Goal: Information Seeking & Learning: Learn about a topic

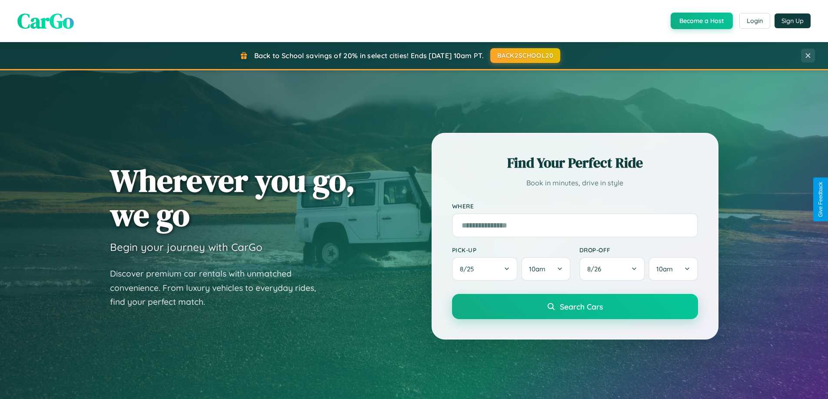
scroll to position [375, 0]
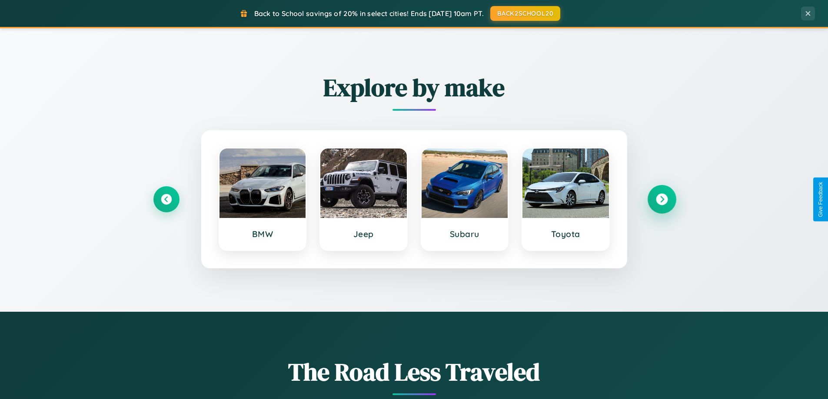
click at [662, 199] on icon at bounding box center [662, 200] width 12 height 12
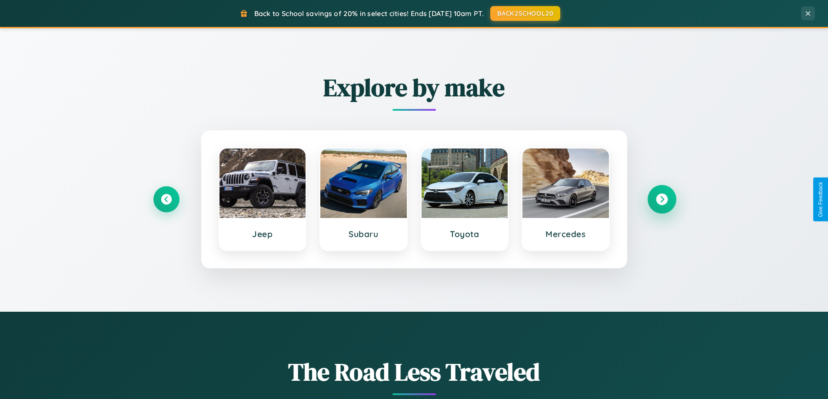
click at [662, 199] on icon at bounding box center [662, 200] width 12 height 12
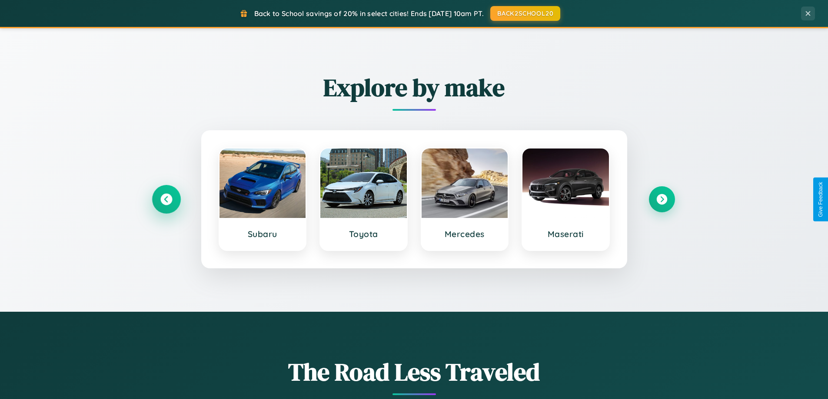
click at [166, 199] on icon at bounding box center [166, 200] width 12 height 12
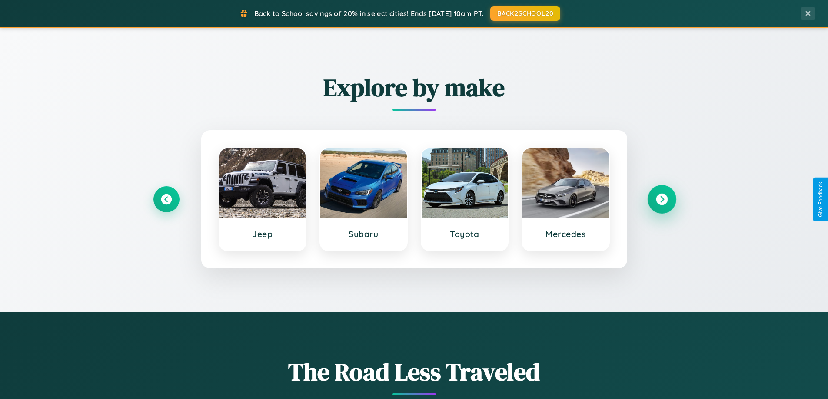
click at [662, 199] on icon at bounding box center [662, 200] width 12 height 12
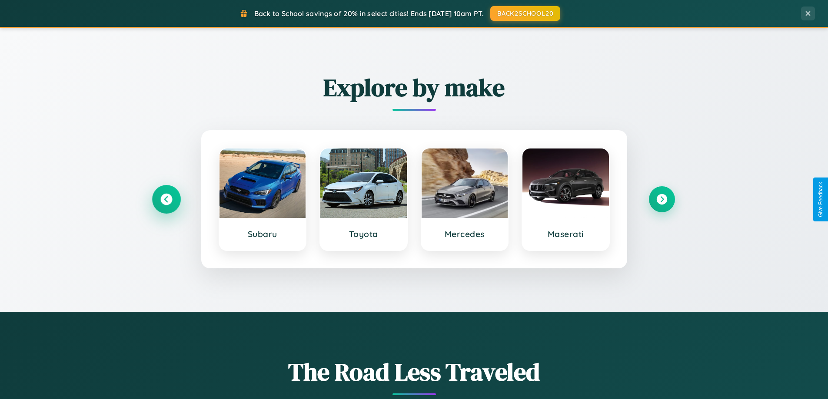
click at [166, 199] on icon at bounding box center [166, 200] width 12 height 12
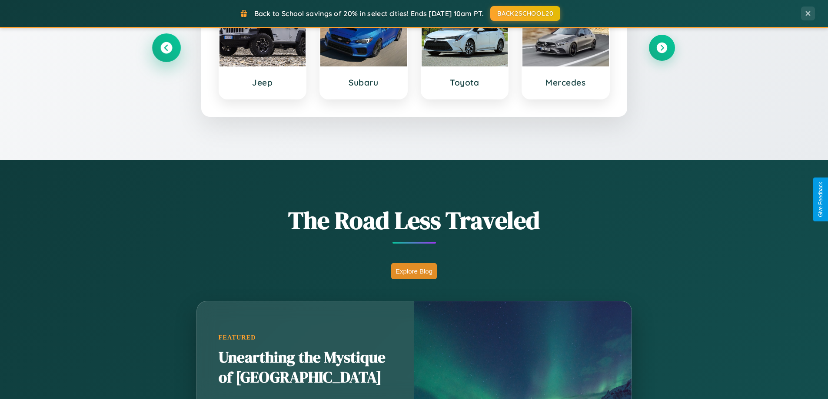
scroll to position [1672, 0]
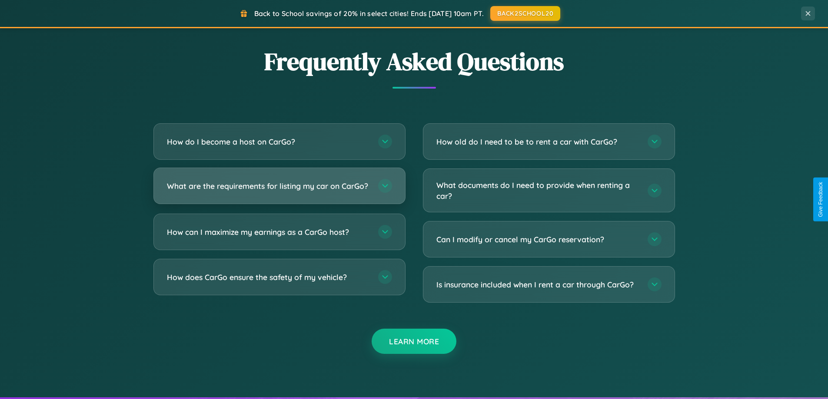
click at [279, 189] on h3 "What are the requirements for listing my car on CarGo?" at bounding box center [268, 186] width 203 height 11
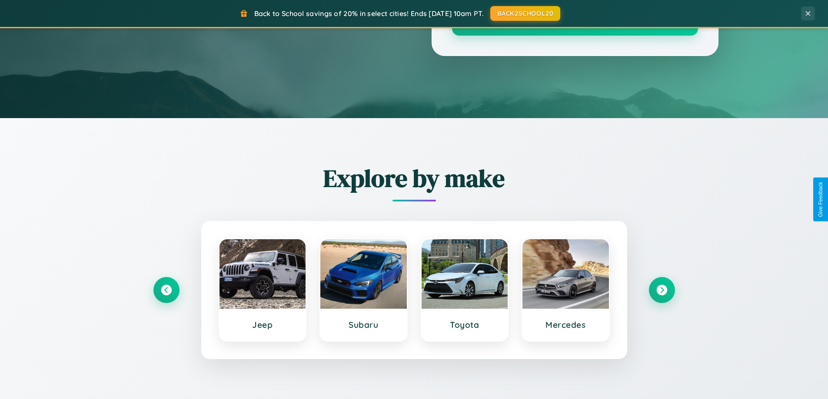
scroll to position [0, 0]
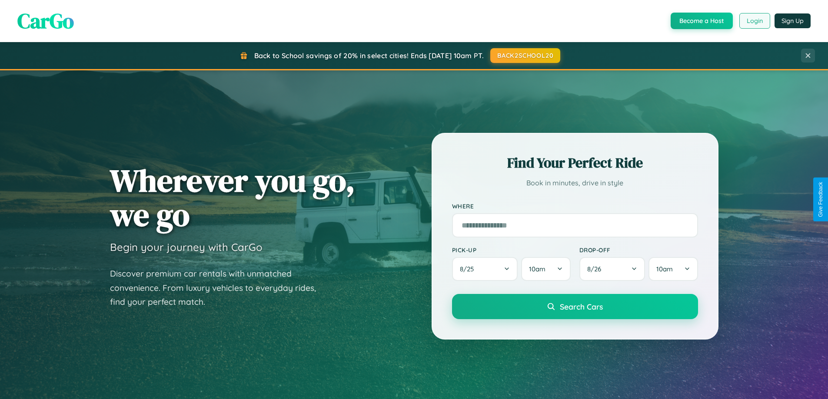
click at [754, 21] on button "Login" at bounding box center [754, 21] width 31 height 16
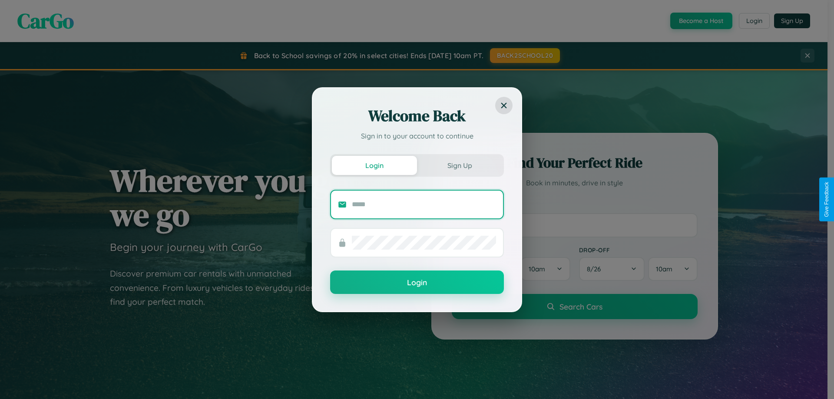
click at [424, 204] on input "text" at bounding box center [424, 205] width 144 height 14
type input "**********"
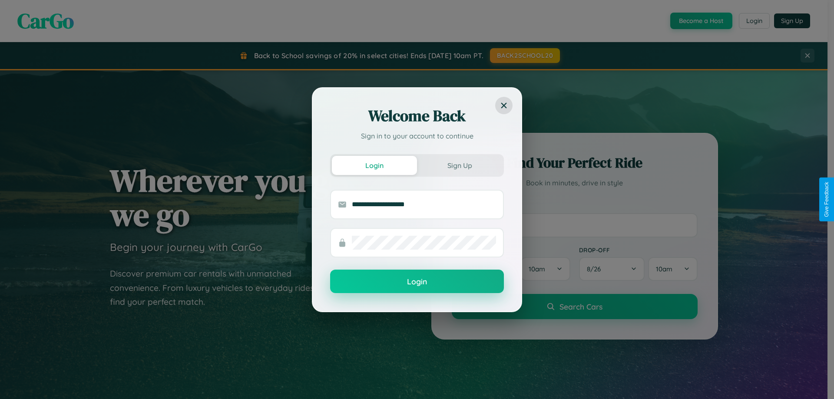
click at [417, 282] on button "Login" at bounding box center [417, 281] width 174 height 23
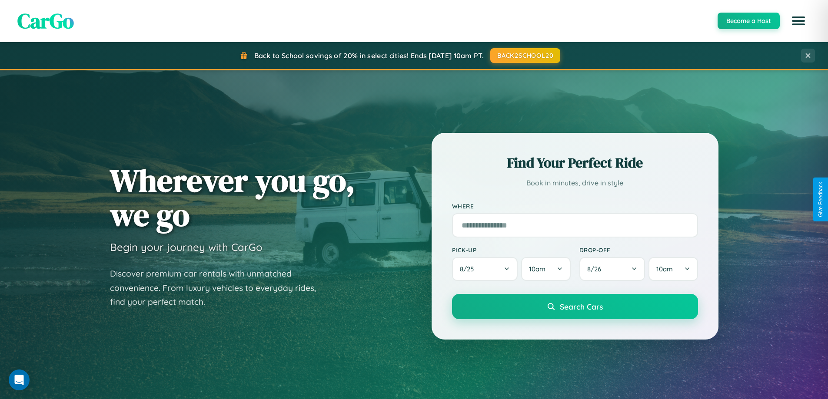
scroll to position [598, 0]
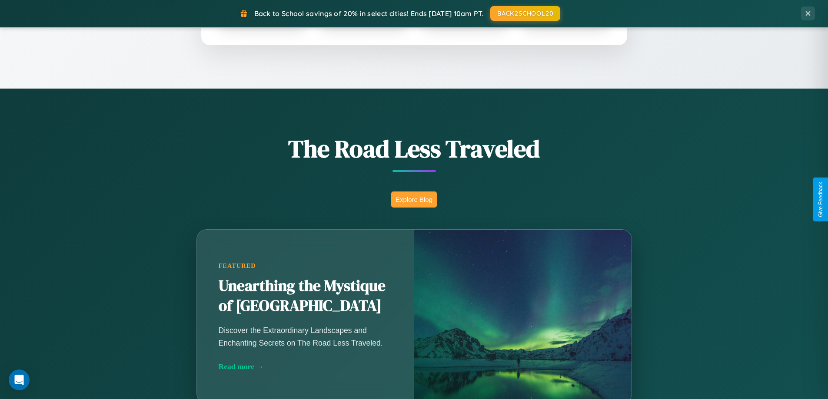
click at [414, 199] on button "Explore Blog" at bounding box center [414, 200] width 46 height 16
